Goal: Information Seeking & Learning: Learn about a topic

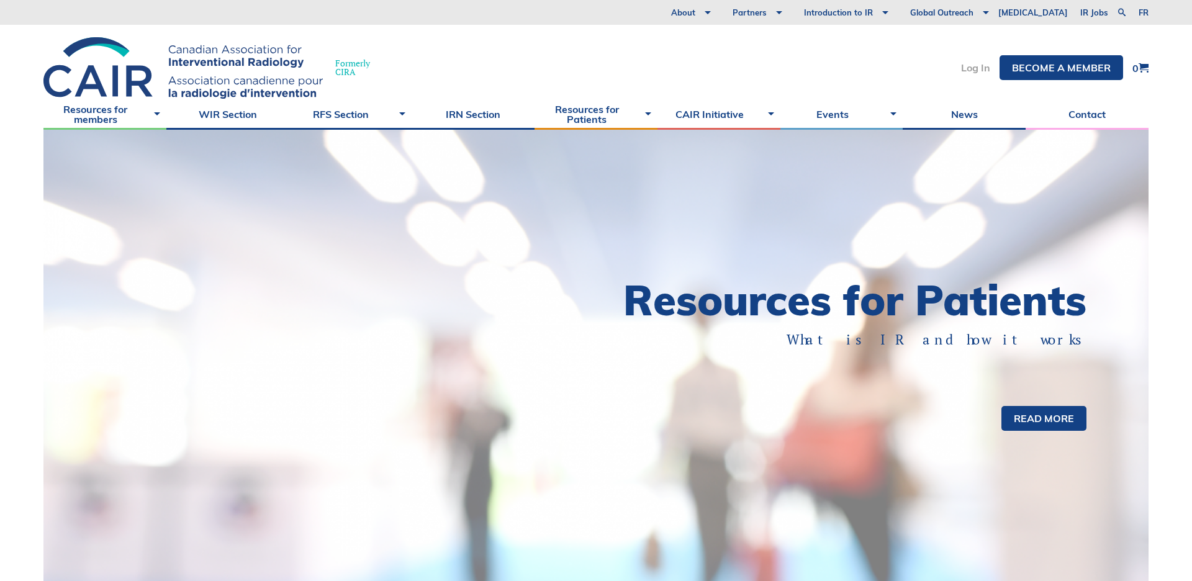
click at [972, 69] on link "Log In" at bounding box center [975, 68] width 29 height 10
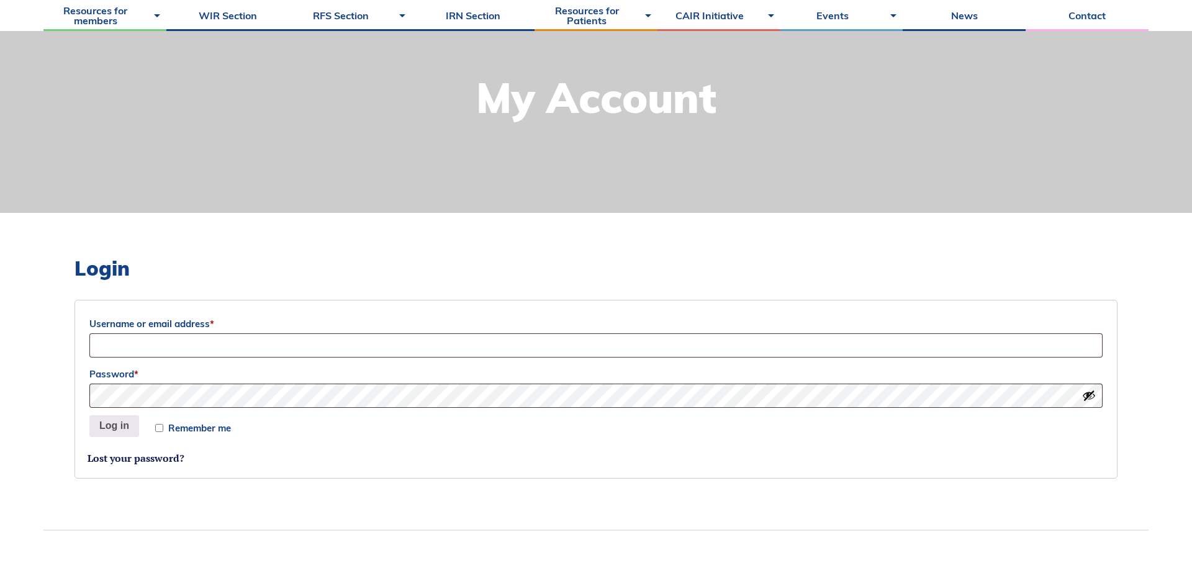
scroll to position [145, 0]
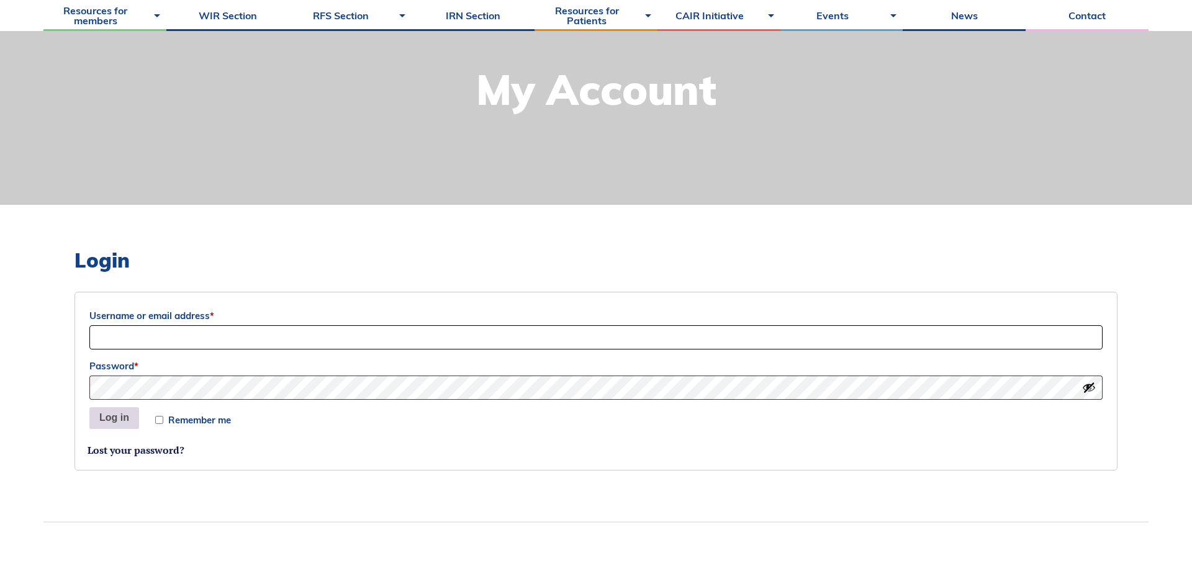
type input "Sociation-Dev"
click at [110, 422] on button "Log in" at bounding box center [114, 418] width 50 height 22
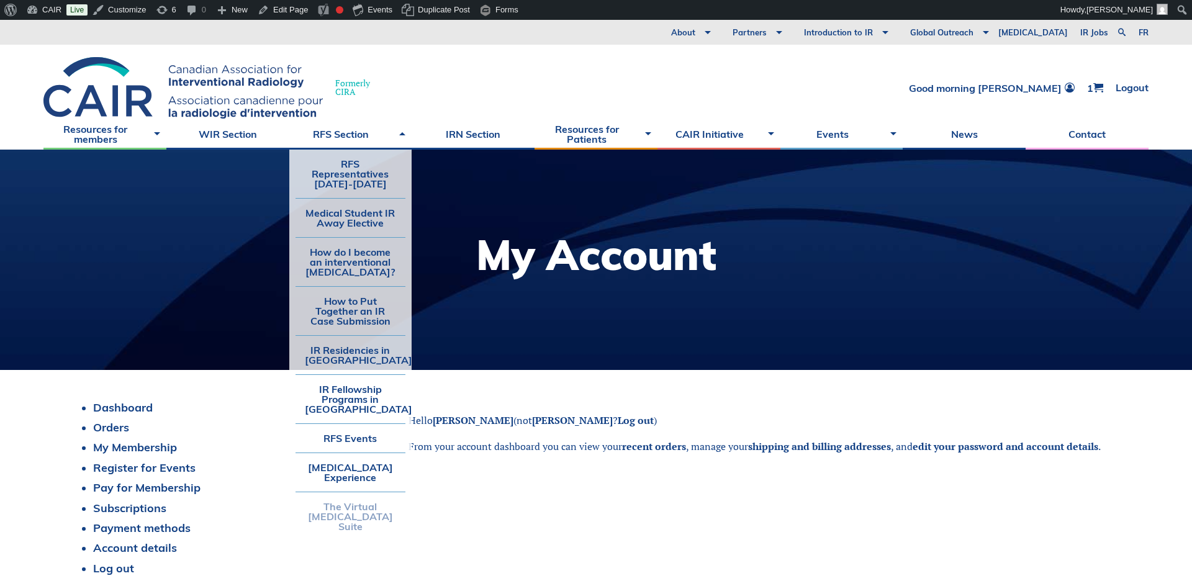
click at [333, 520] on link "The Virtual [MEDICAL_DATA] Suite" at bounding box center [350, 516] width 110 height 48
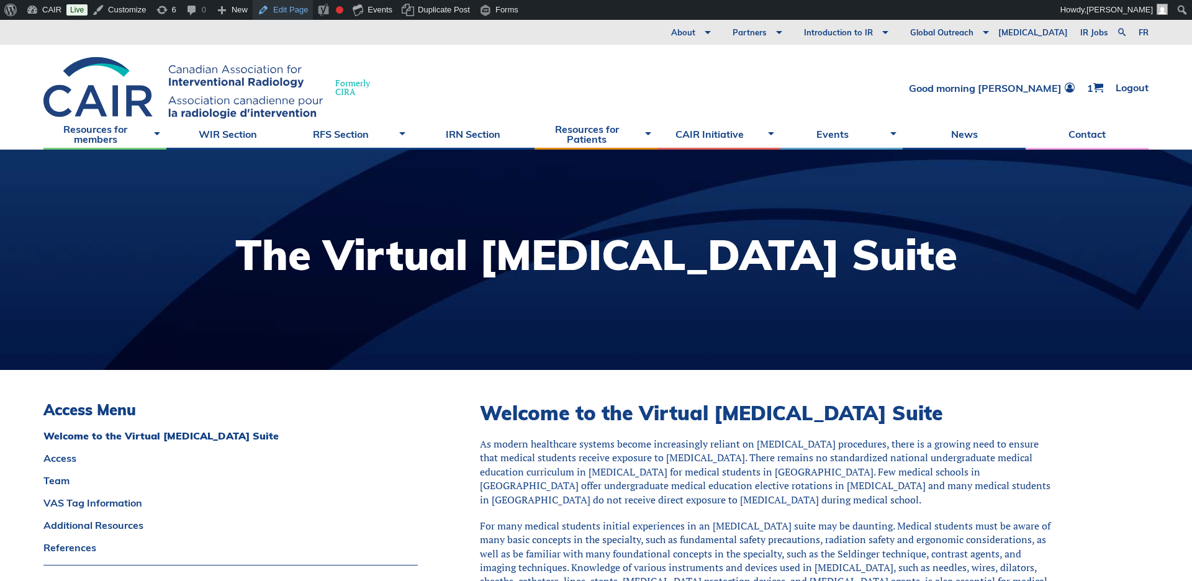
click at [286, 11] on link "Edit Page" at bounding box center [283, 10] width 60 height 20
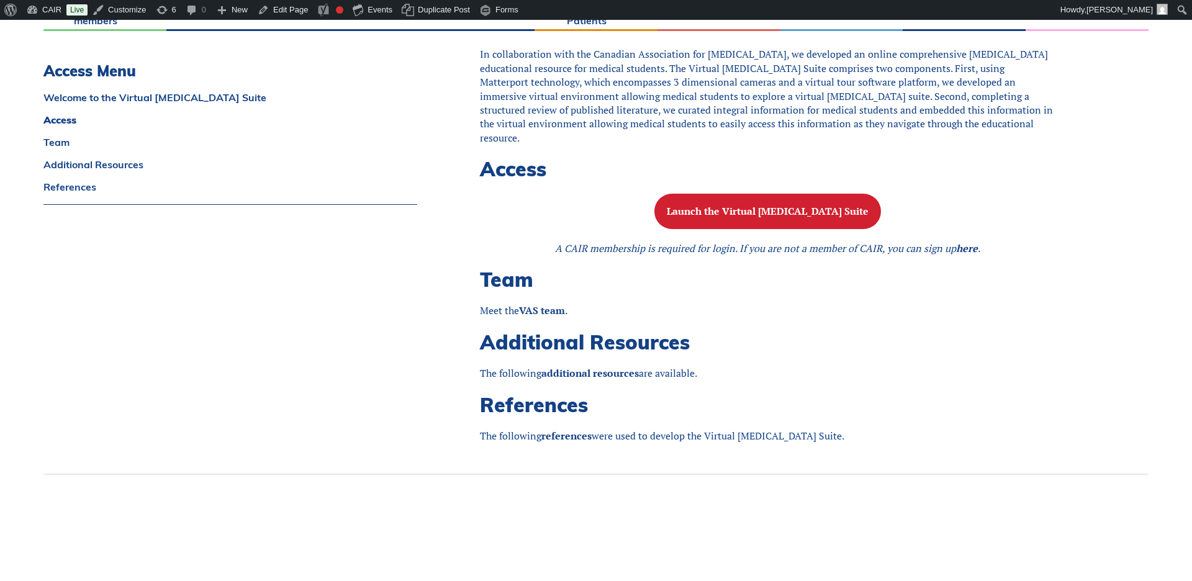
scroll to position [861, 0]
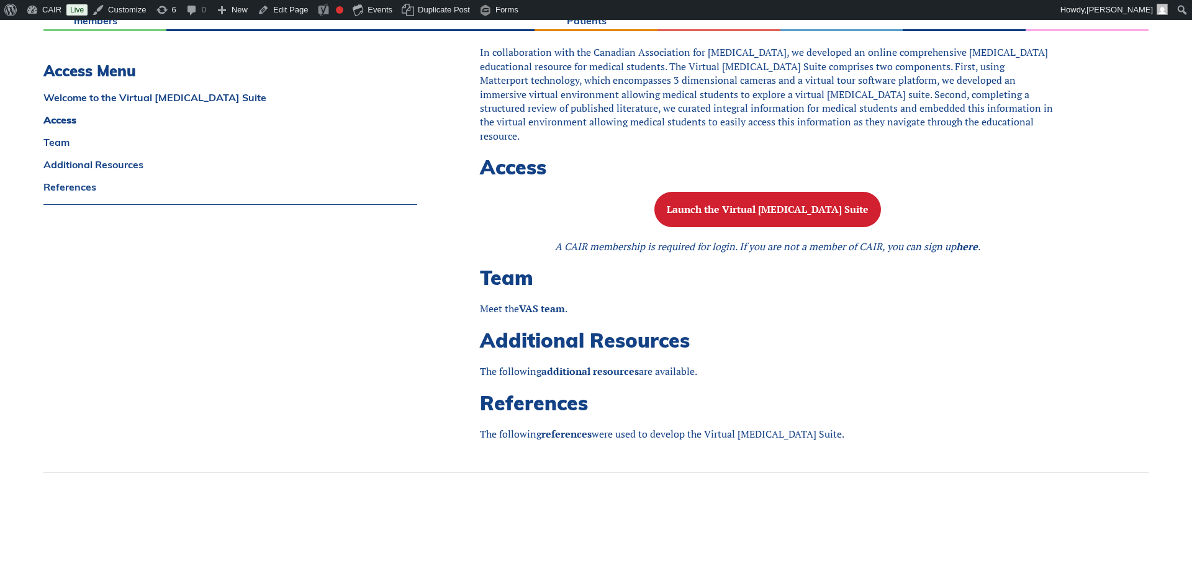
click at [673, 397] on h2 "References" at bounding box center [767, 403] width 575 height 24
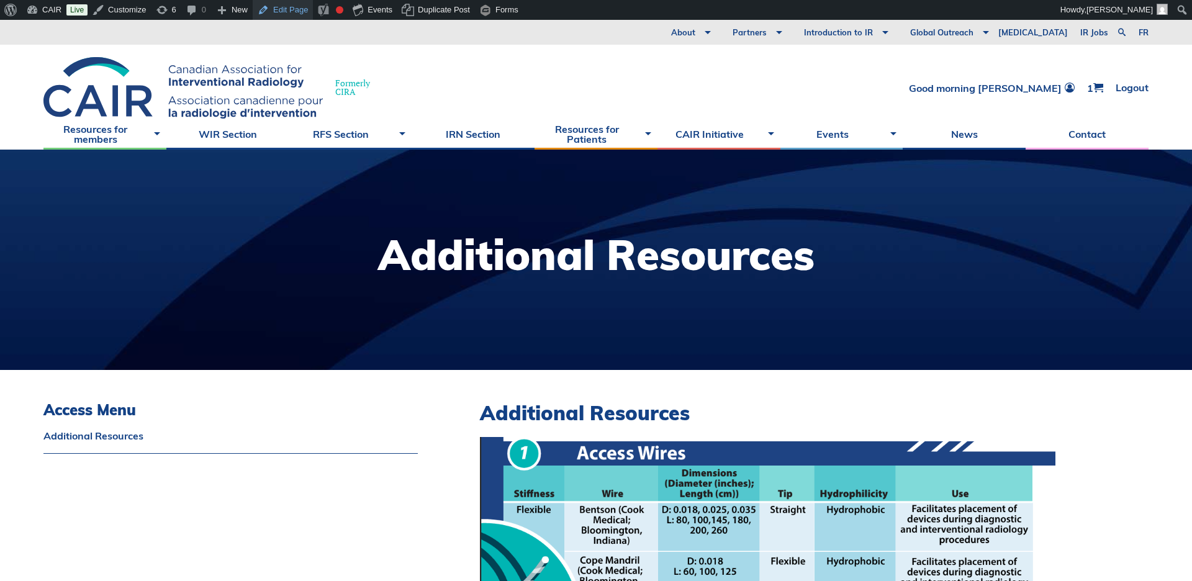
click at [285, 11] on link "Edit Page" at bounding box center [283, 10] width 60 height 20
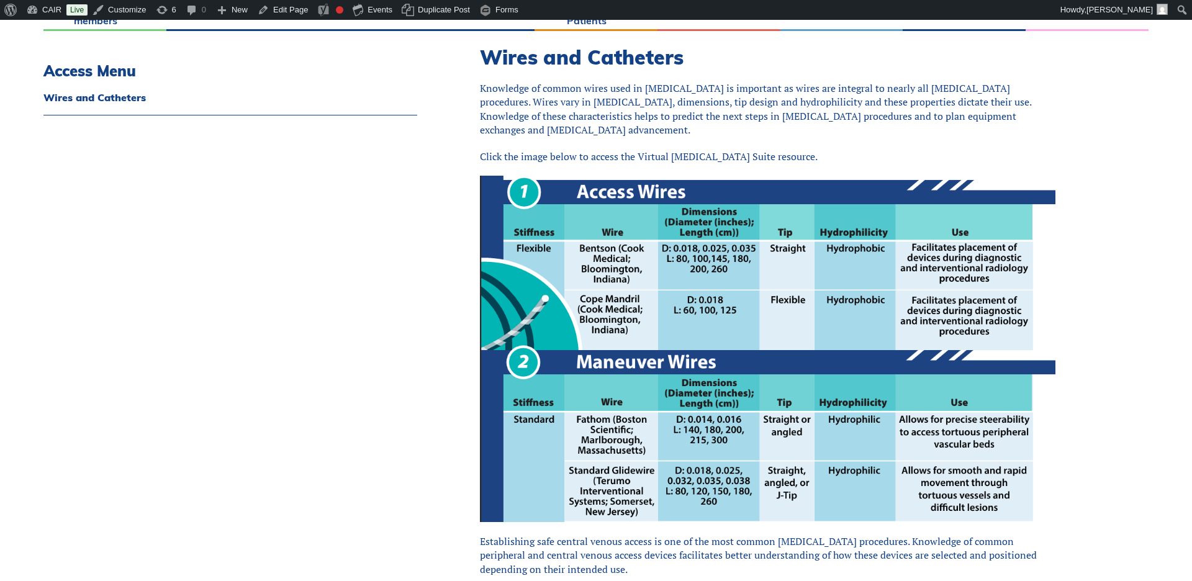
scroll to position [363, 0]
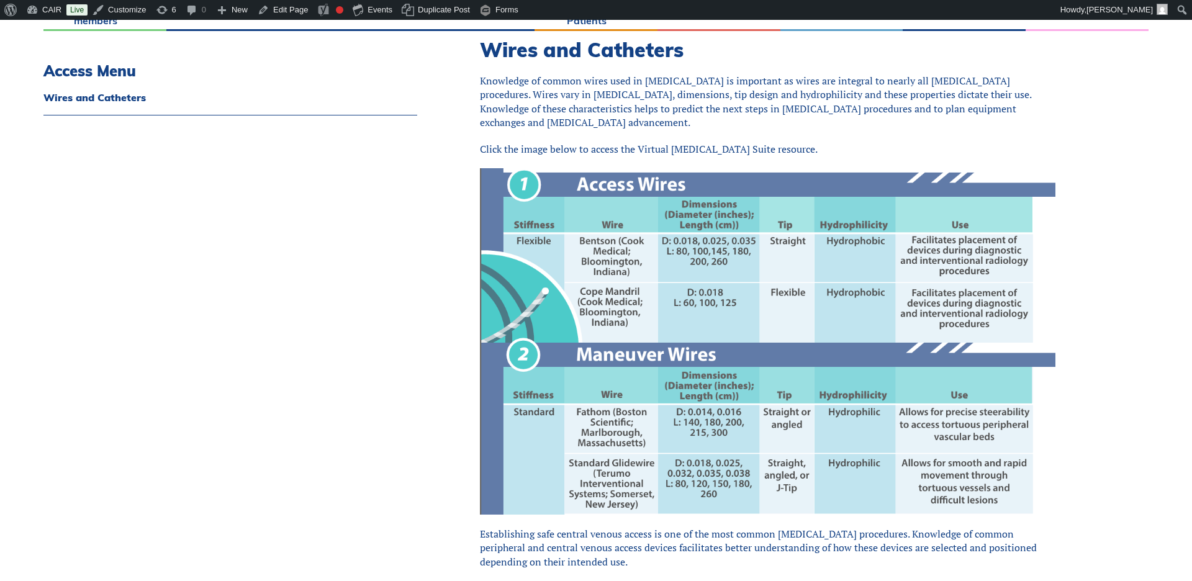
click at [629, 314] on img at bounding box center [767, 341] width 575 height 346
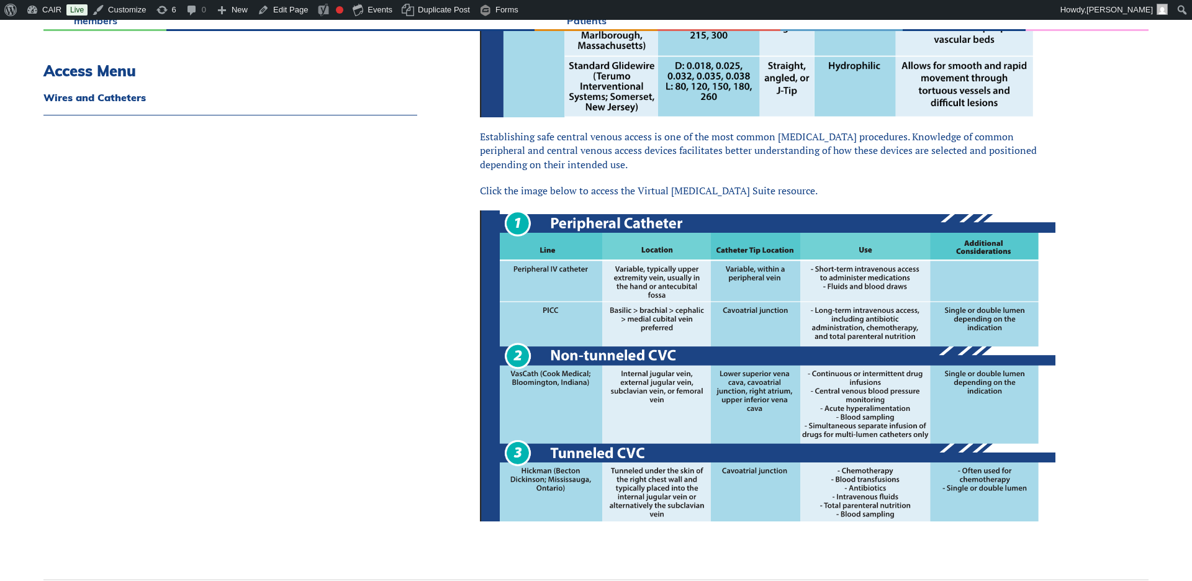
scroll to position [797, 0]
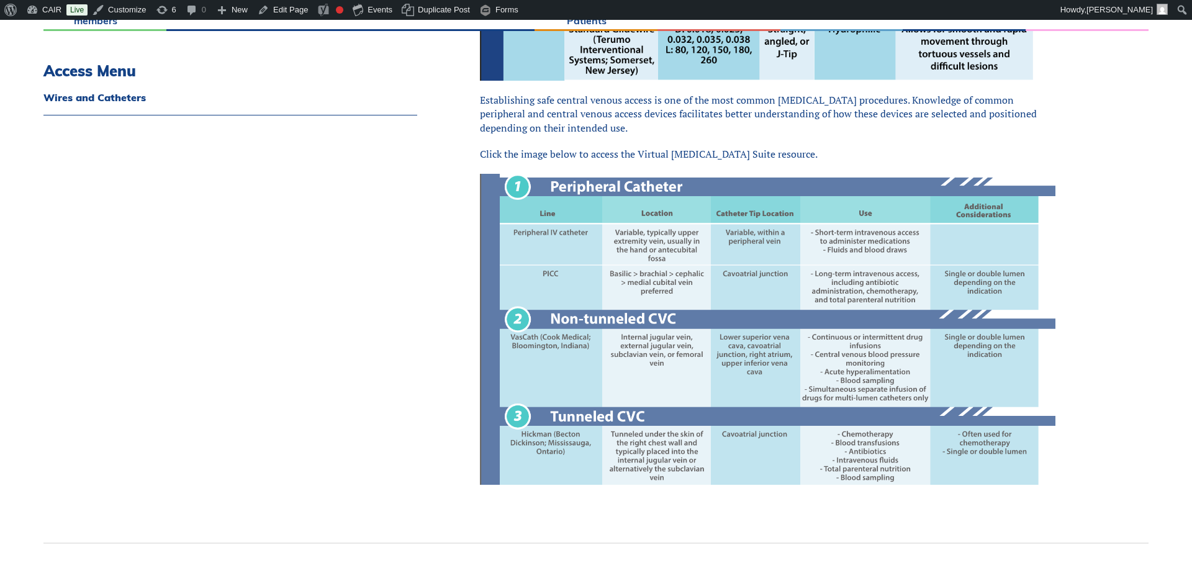
click at [621, 284] on img at bounding box center [767, 330] width 575 height 312
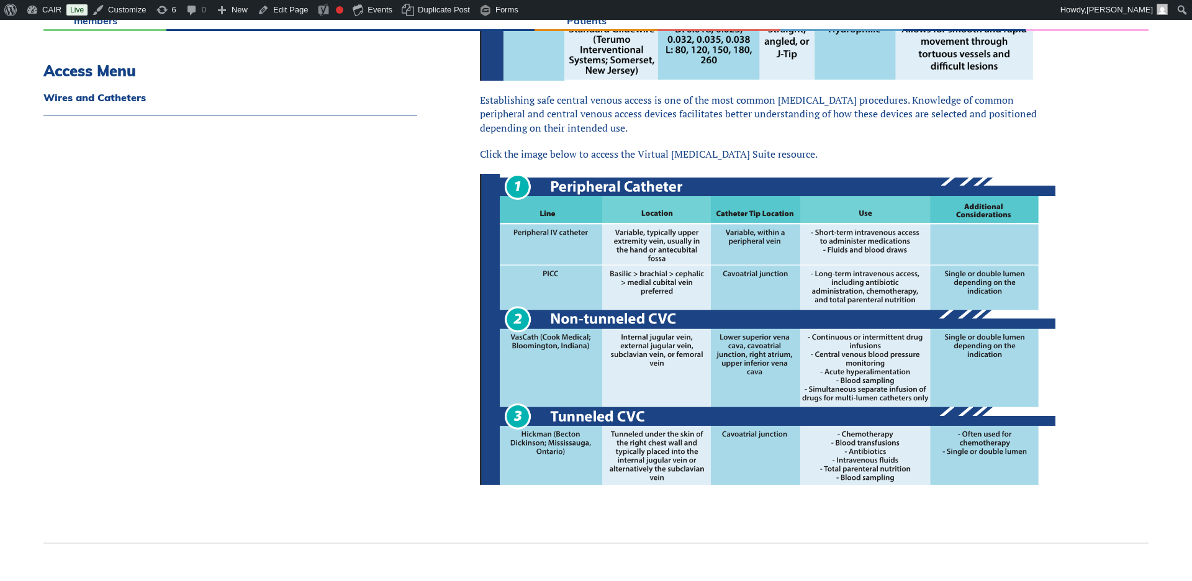
click at [512, 147] on p "Click the image below to access the Virtual Angiography Suite resource." at bounding box center [767, 154] width 575 height 14
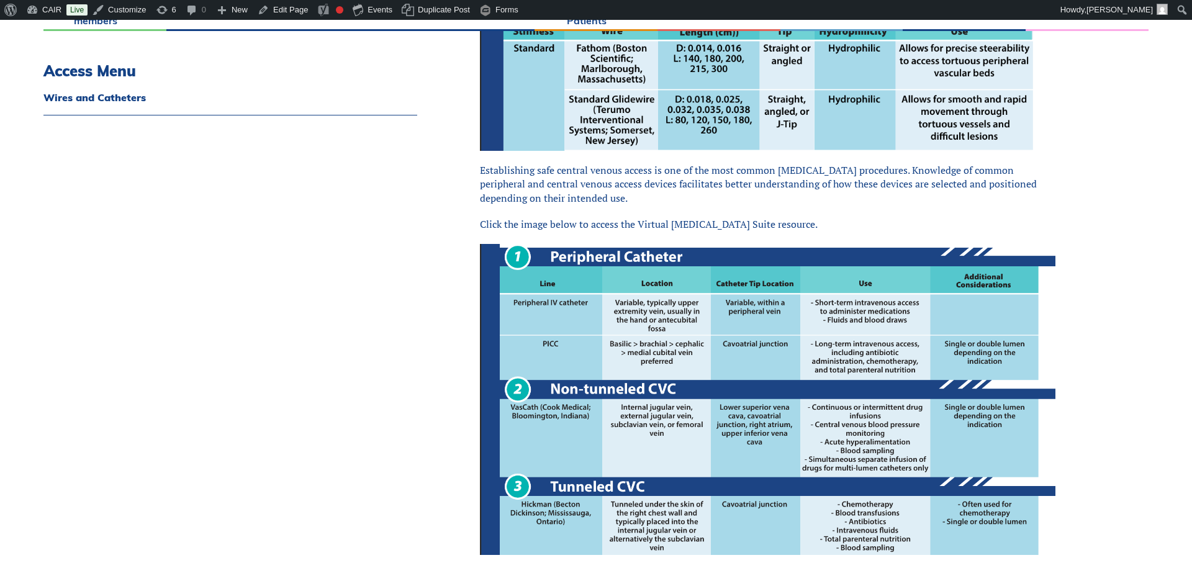
scroll to position [781, 0]
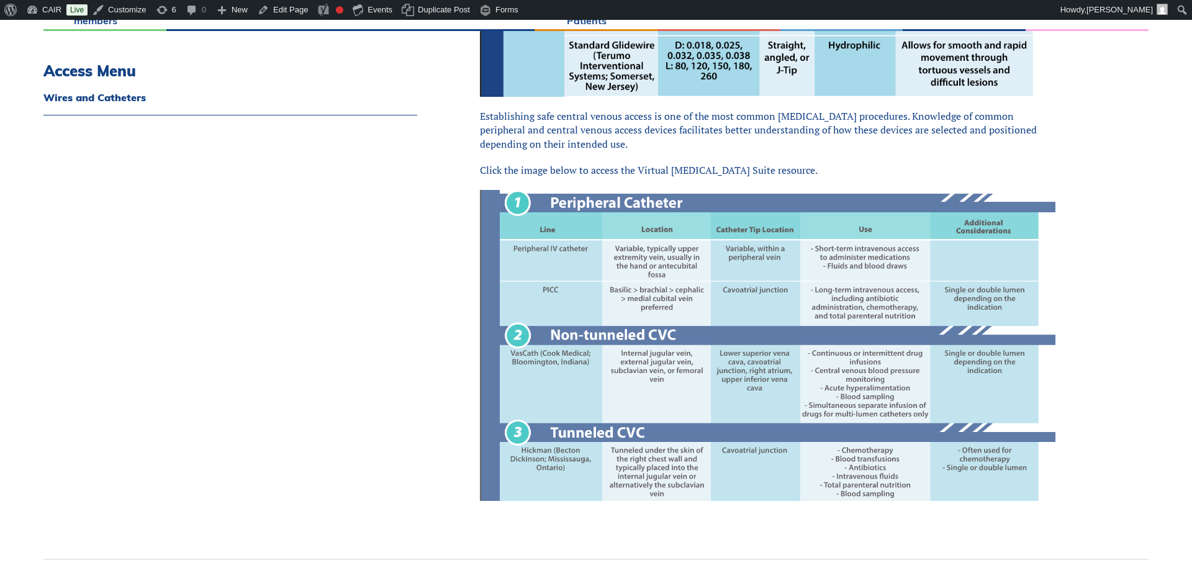
click at [643, 346] on img at bounding box center [767, 346] width 575 height 312
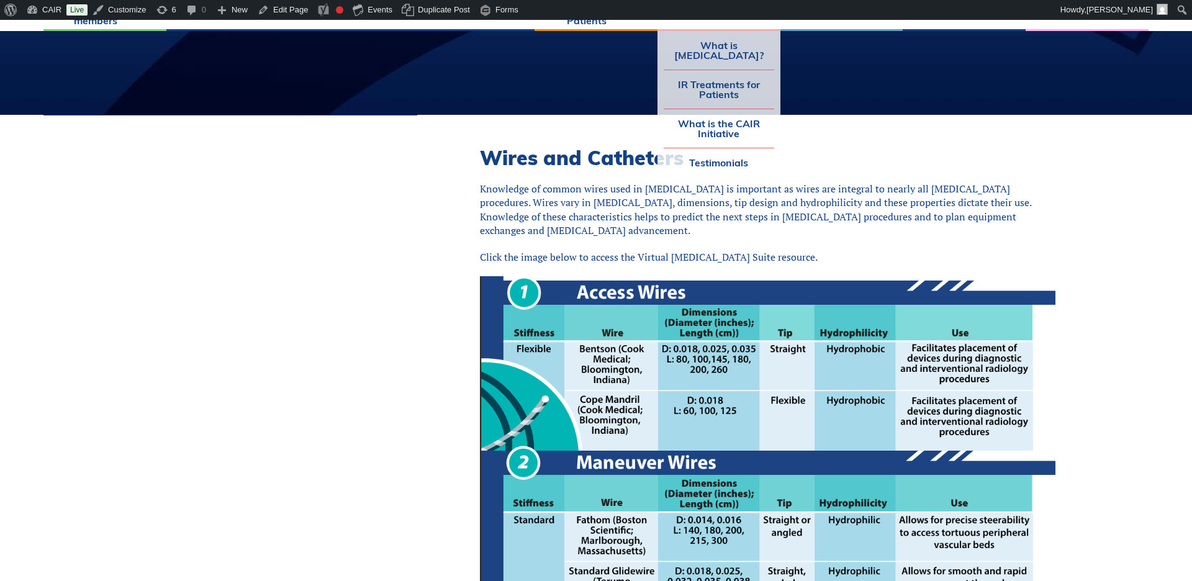
scroll to position [0, 0]
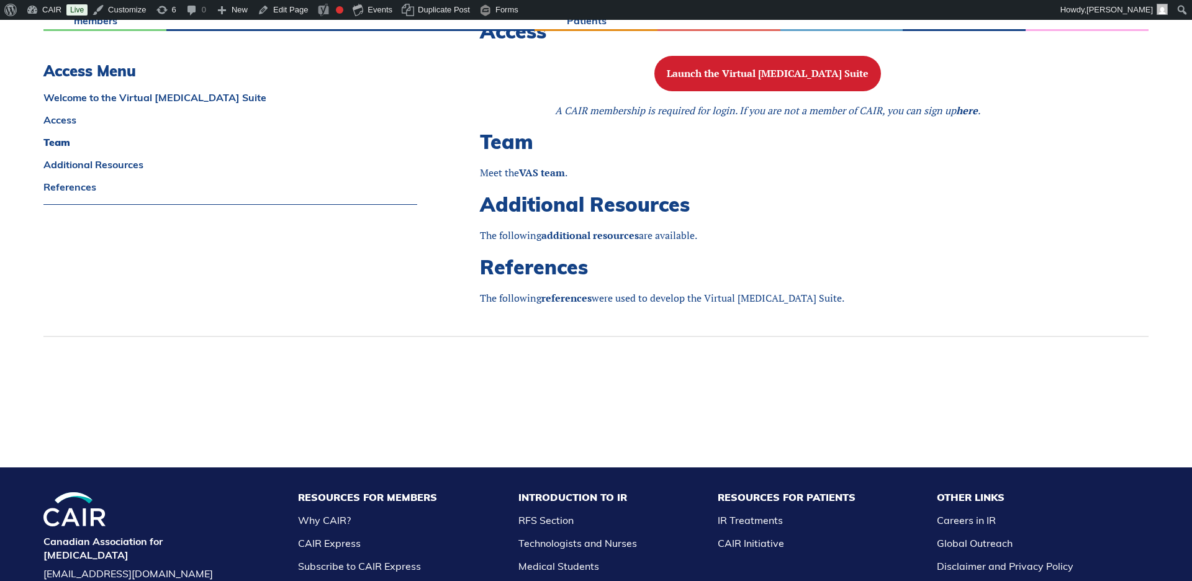
scroll to position [999, 0]
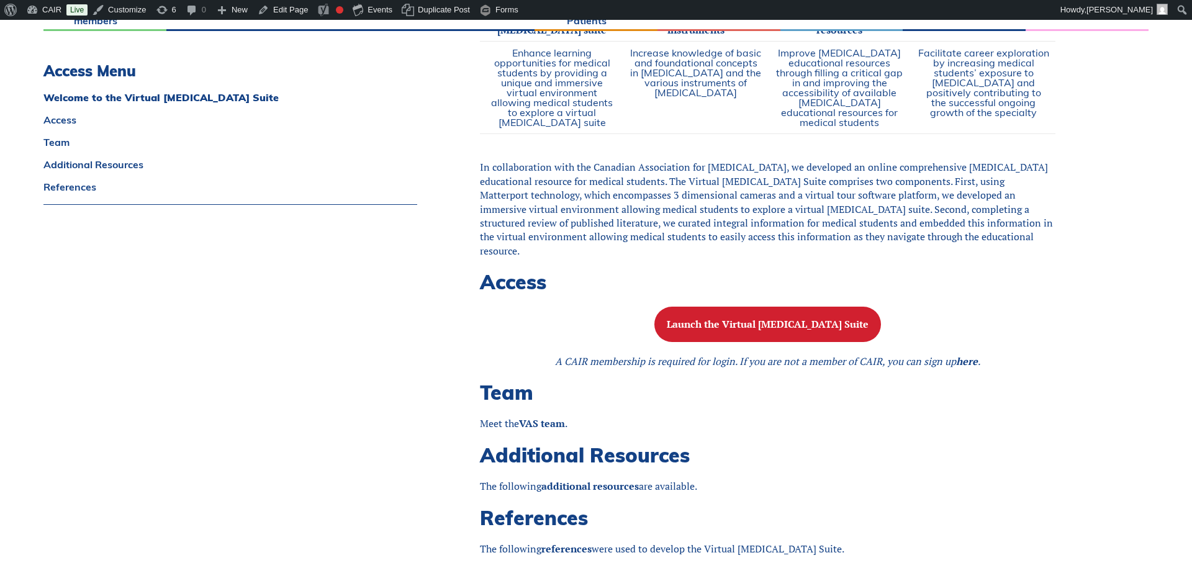
scroll to position [777, 0]
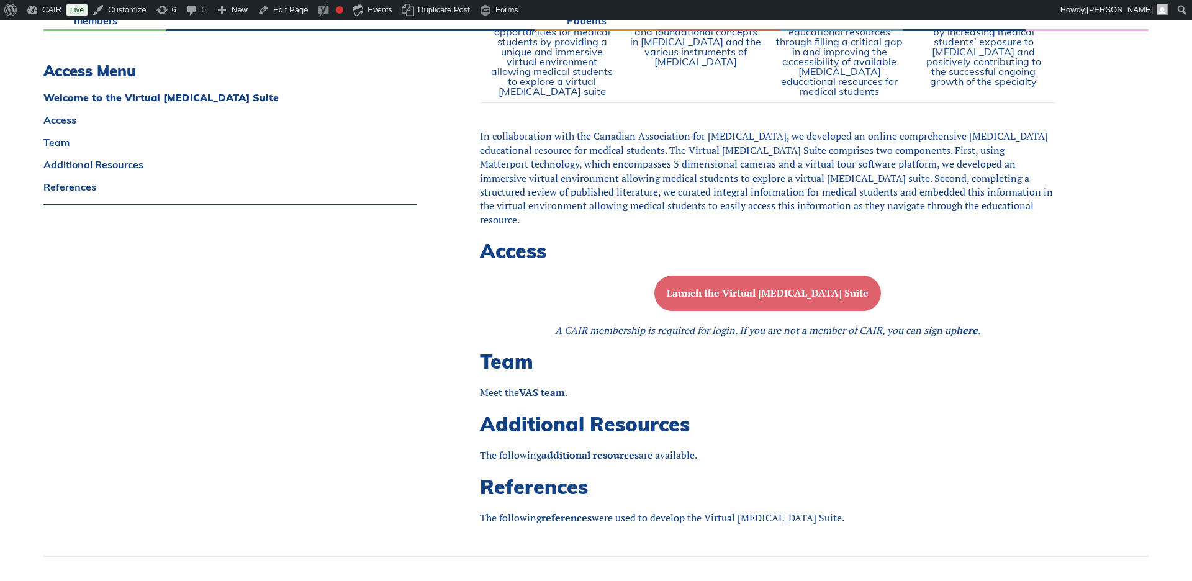
click at [757, 295] on b "Launch the Virtual [MEDICAL_DATA] Suite" at bounding box center [768, 293] width 202 height 14
